Goal: Information Seeking & Learning: Learn about a topic

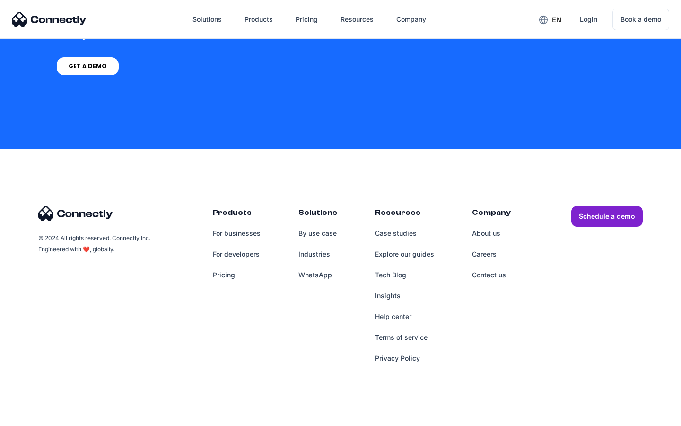
scroll to position [3899, 0]
